Goal: Find specific page/section: Find specific page/section

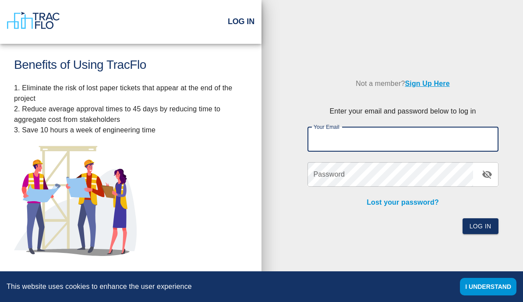
click at [412, 151] on input "Your Email" at bounding box center [402, 139] width 191 height 25
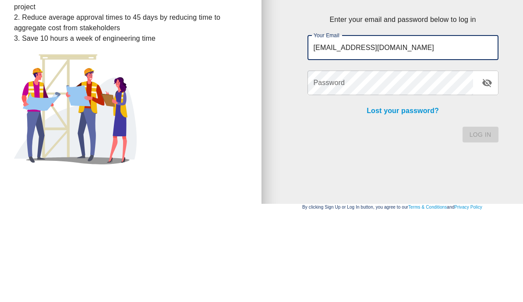
type input "[EMAIL_ADDRESS][DOMAIN_NAME]"
click at [417, 208] on div "Log In" at bounding box center [397, 221] width 201 height 27
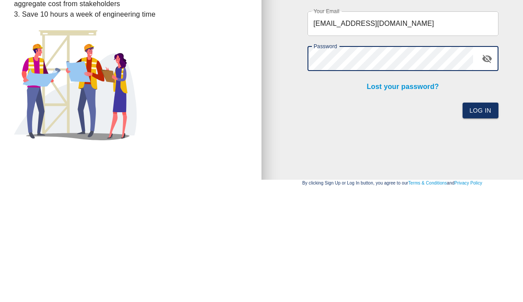
click at [480, 218] on button "Log In" at bounding box center [480, 226] width 36 height 16
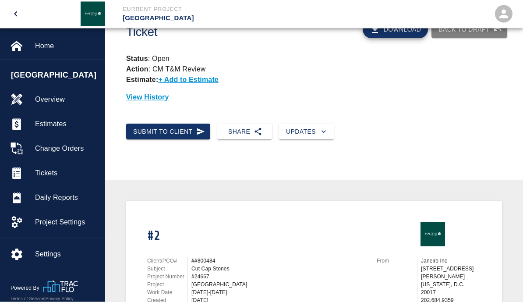
scroll to position [32, 0]
click at [57, 178] on span "Tickets" at bounding box center [66, 173] width 63 height 11
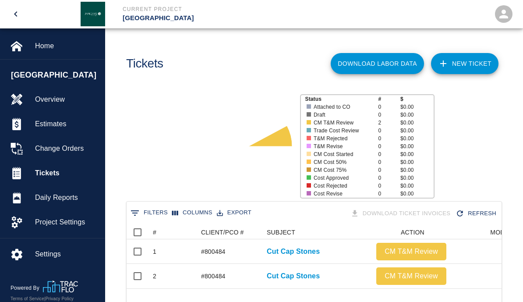
scroll to position [30, 0]
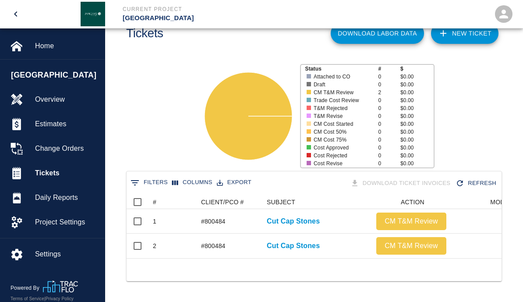
click at [296, 225] on p "Cut Cap Stones" at bounding box center [293, 221] width 53 height 11
